Goal: Book appointment/travel/reservation

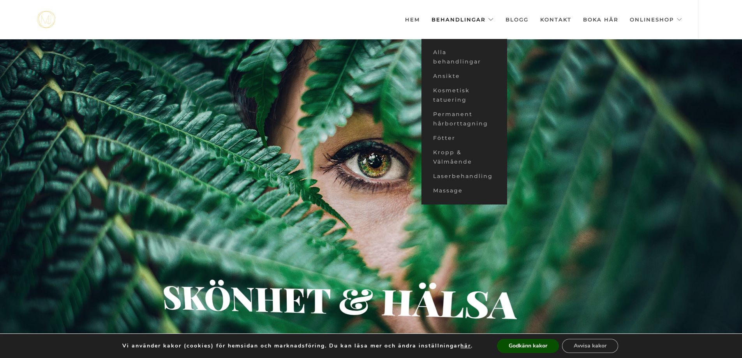
click at [481, 20] on link "Behandlingar" at bounding box center [462, 19] width 62 height 39
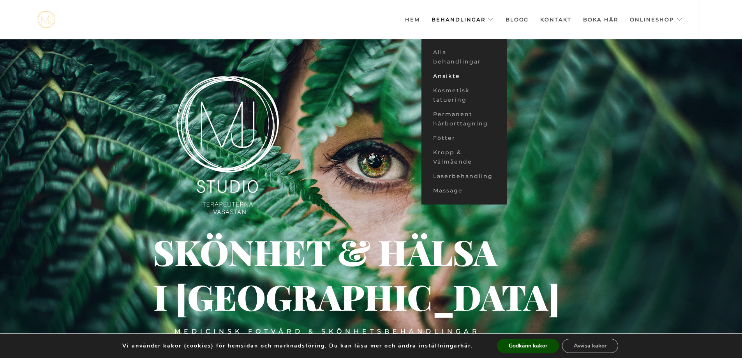
click at [455, 77] on link "Ansikte" at bounding box center [464, 76] width 86 height 14
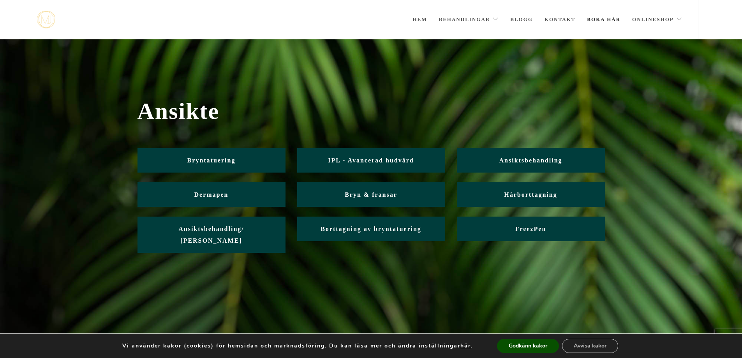
click at [614, 21] on link "Boka här" at bounding box center [603, 19] width 33 height 39
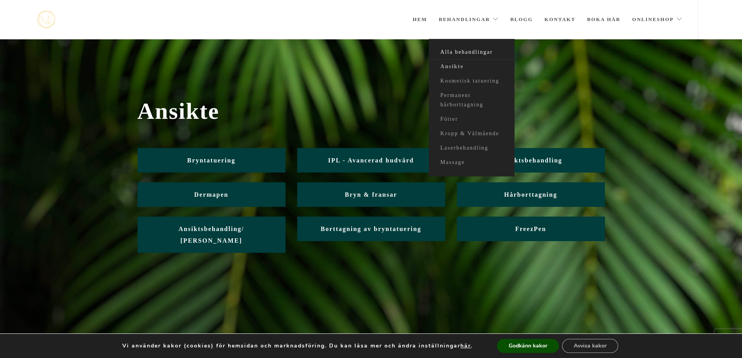
click at [474, 50] on link "Alla behandlingar" at bounding box center [472, 52] width 86 height 14
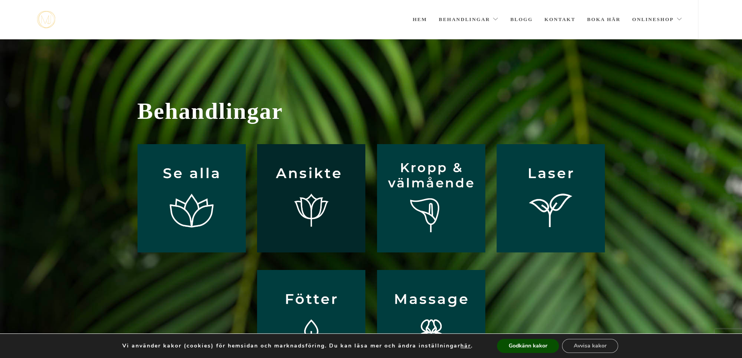
click at [285, 190] on img at bounding box center [311, 198] width 108 height 108
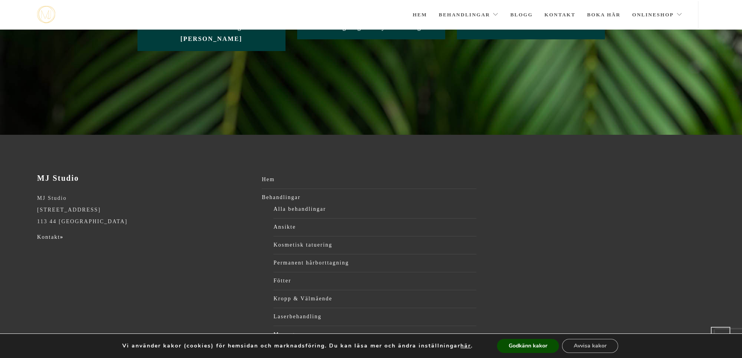
scroll to position [255, 0]
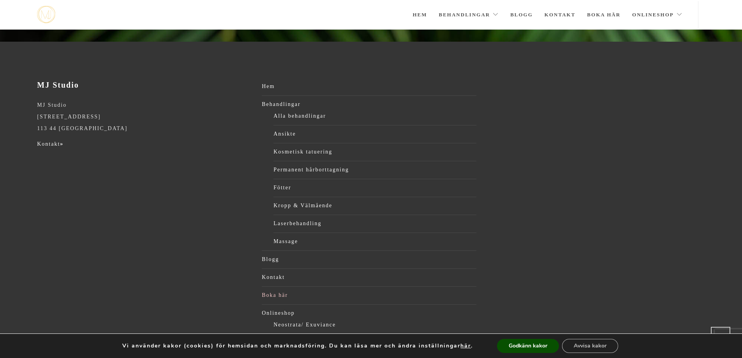
click at [270, 289] on link "Boka här" at bounding box center [369, 295] width 214 height 12
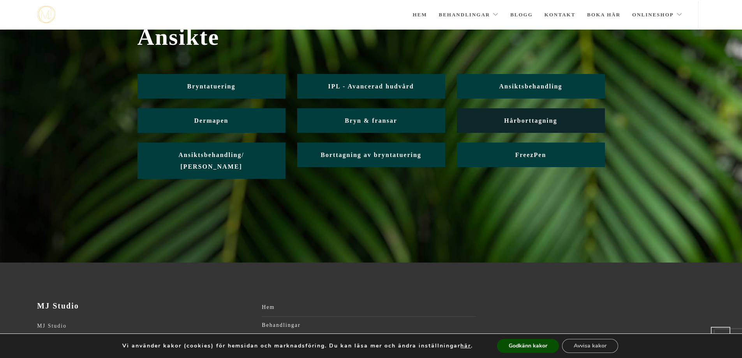
scroll to position [32, 0]
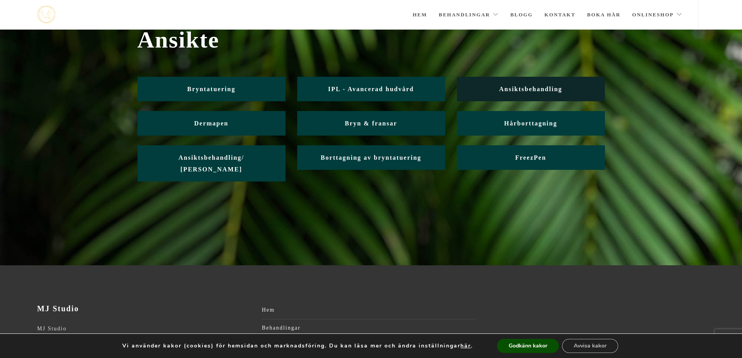
click at [569, 94] on link "Ansiktsbehandling" at bounding box center [531, 89] width 148 height 25
click at [612, 16] on link "Boka här" at bounding box center [603, 14] width 33 height 27
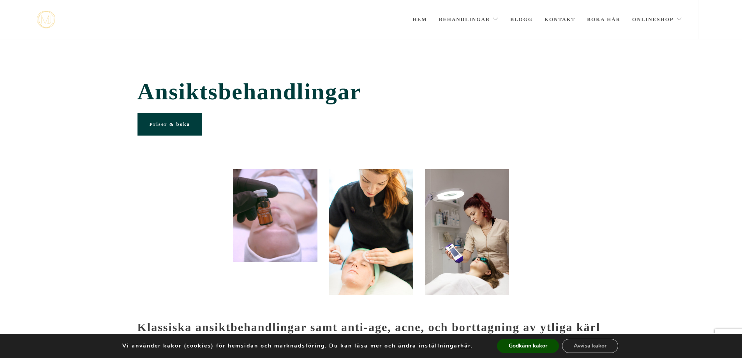
click at [640, 174] on section at bounding box center [371, 244] width 742 height 151
click at [684, 59] on section "Ansiktsbehandlingar Priser & boka" at bounding box center [371, 104] width 742 height 130
